Goal: Navigation & Orientation: Understand site structure

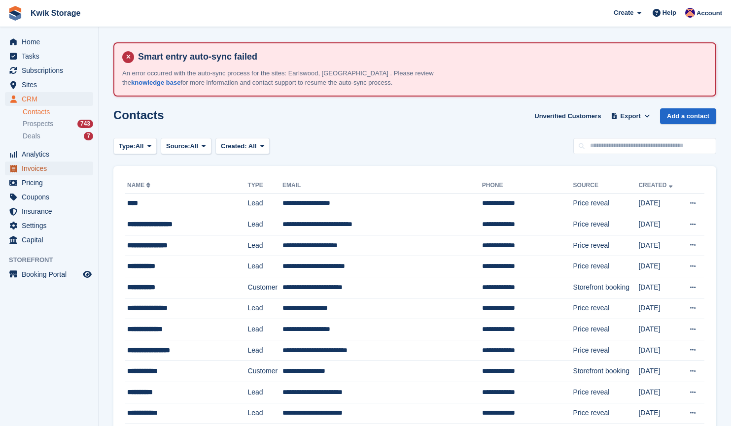
click at [38, 162] on span "Invoices" at bounding box center [51, 169] width 59 height 14
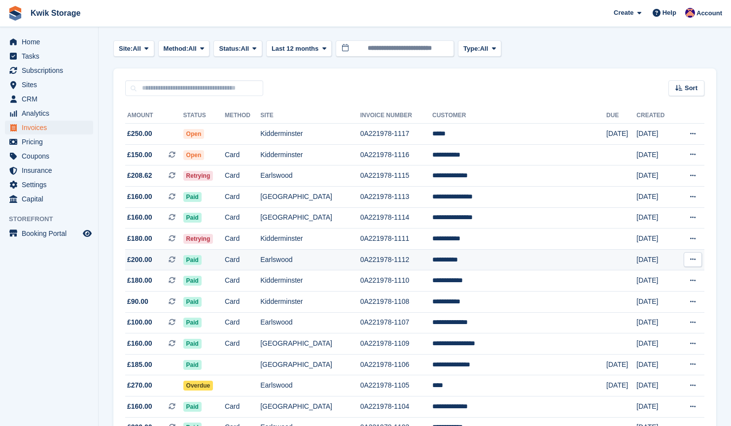
scroll to position [108, 0]
click at [358, 321] on td "Earlswood" at bounding box center [310, 322] width 100 height 21
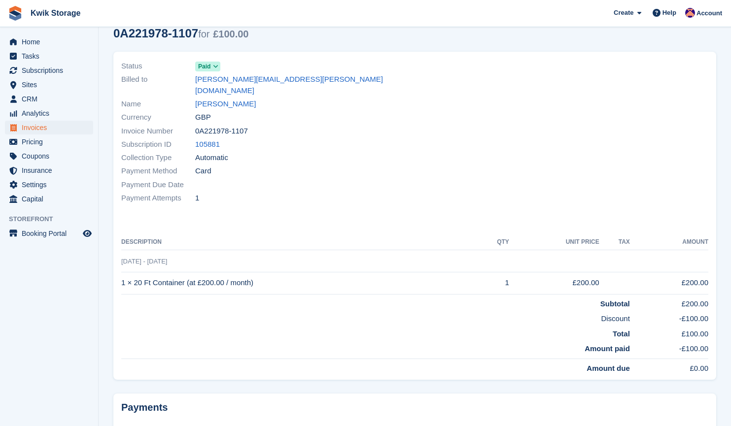
scroll to position [114, 0]
click at [233, 99] on link "Claire Sumpter" at bounding box center [225, 104] width 61 height 11
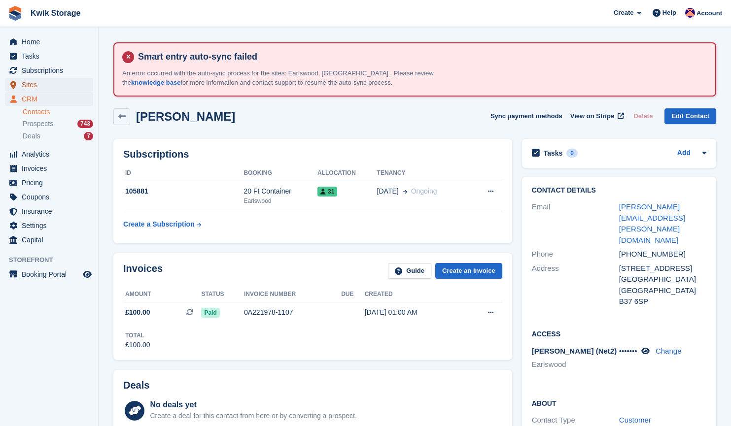
click at [46, 83] on span "Sites" at bounding box center [51, 85] width 59 height 14
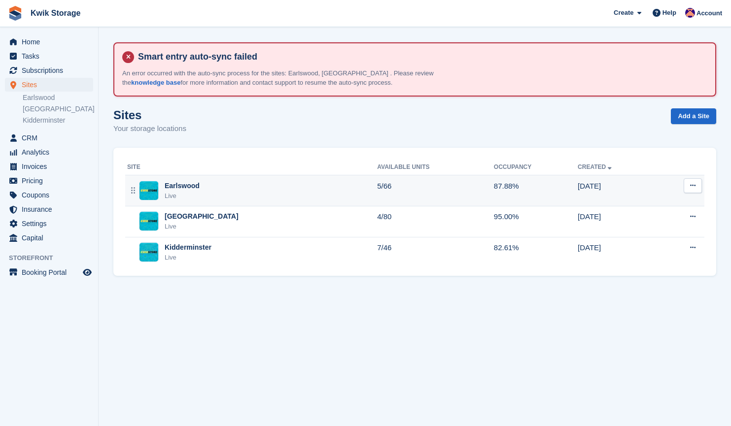
click at [263, 198] on div "Earlswood Live" at bounding box center [252, 191] width 250 height 20
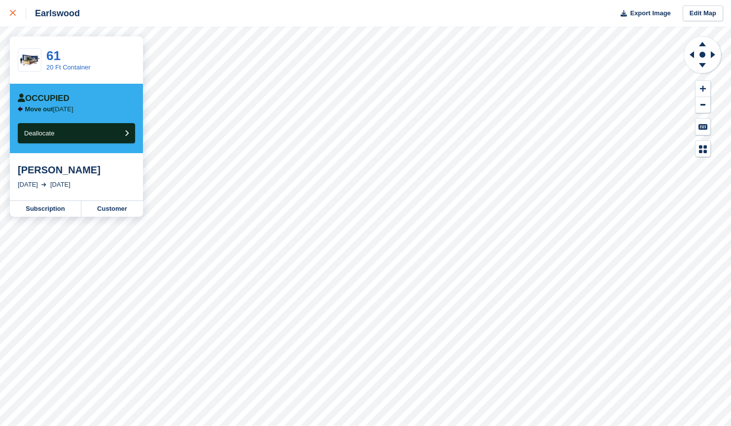
click at [17, 12] on div at bounding box center [18, 13] width 16 height 12
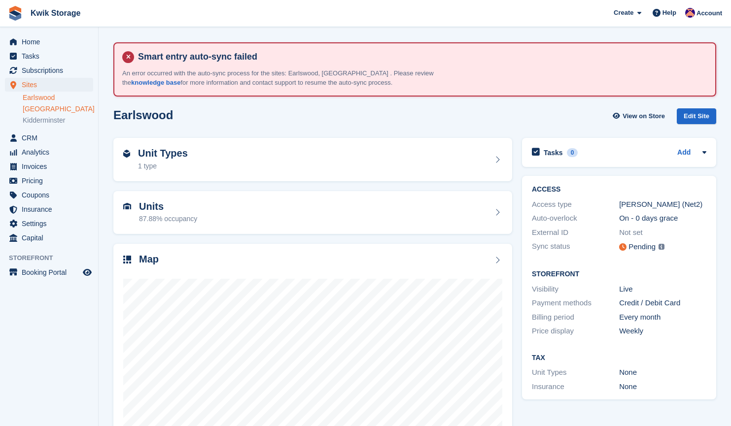
click at [68, 109] on link "[GEOGRAPHIC_DATA]" at bounding box center [58, 108] width 70 height 9
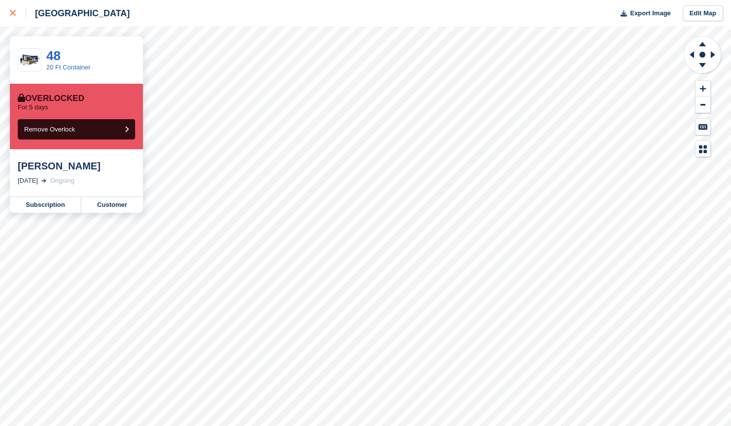
click at [14, 8] on div at bounding box center [18, 13] width 16 height 12
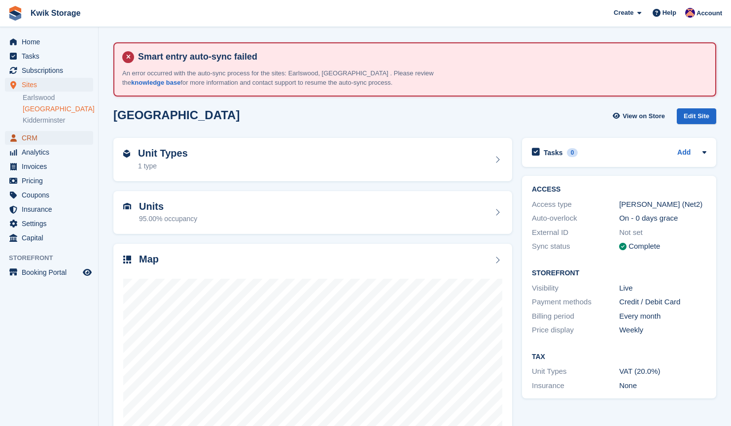
click at [56, 140] on span "CRM" at bounding box center [51, 138] width 59 height 14
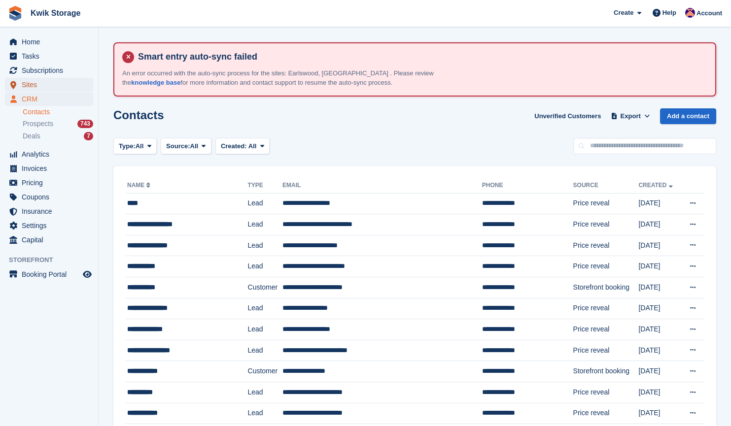
click at [57, 89] on span "Sites" at bounding box center [51, 85] width 59 height 14
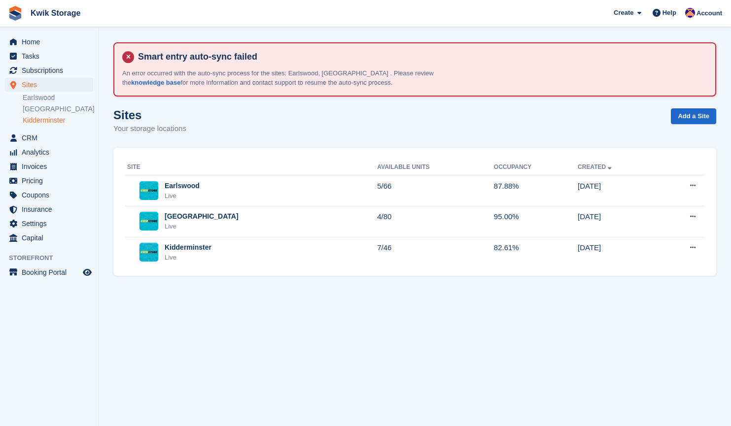
click at [57, 117] on link "Kidderminster" at bounding box center [58, 120] width 70 height 9
